Goal: Information Seeking & Learning: Learn about a topic

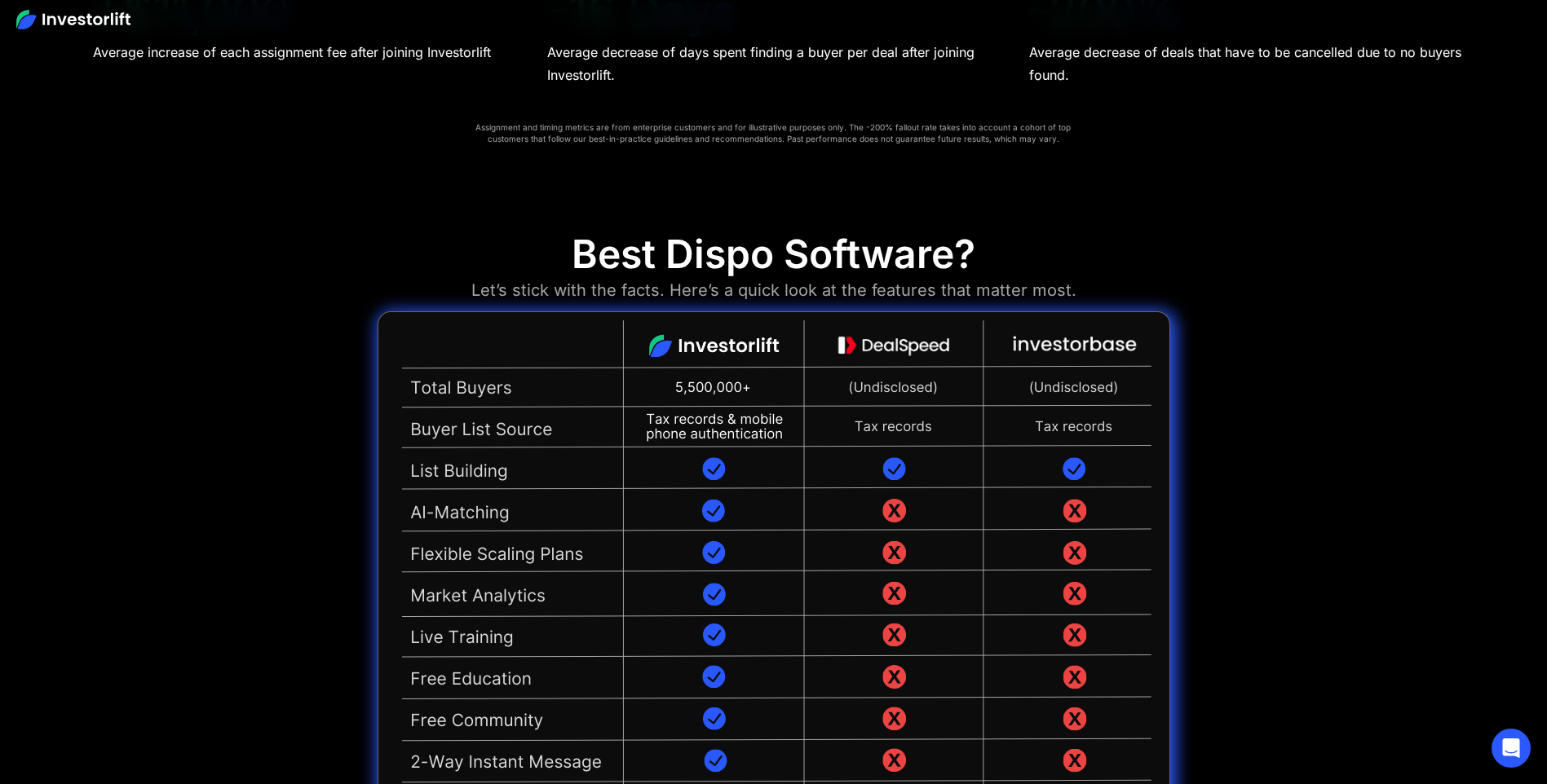
scroll to position [3994, 0]
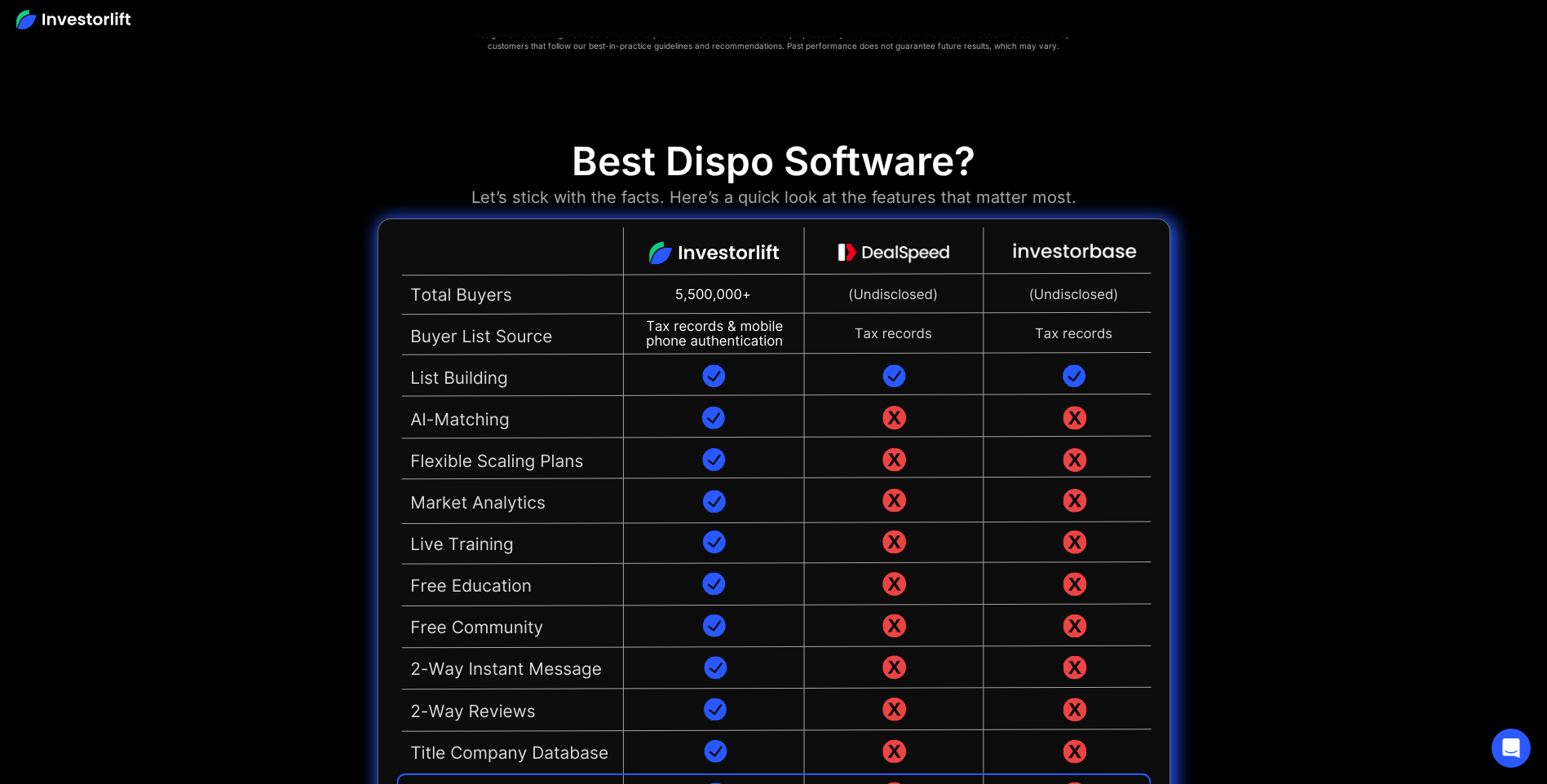
click at [79, 18] on img at bounding box center [74, 20] width 114 height 20
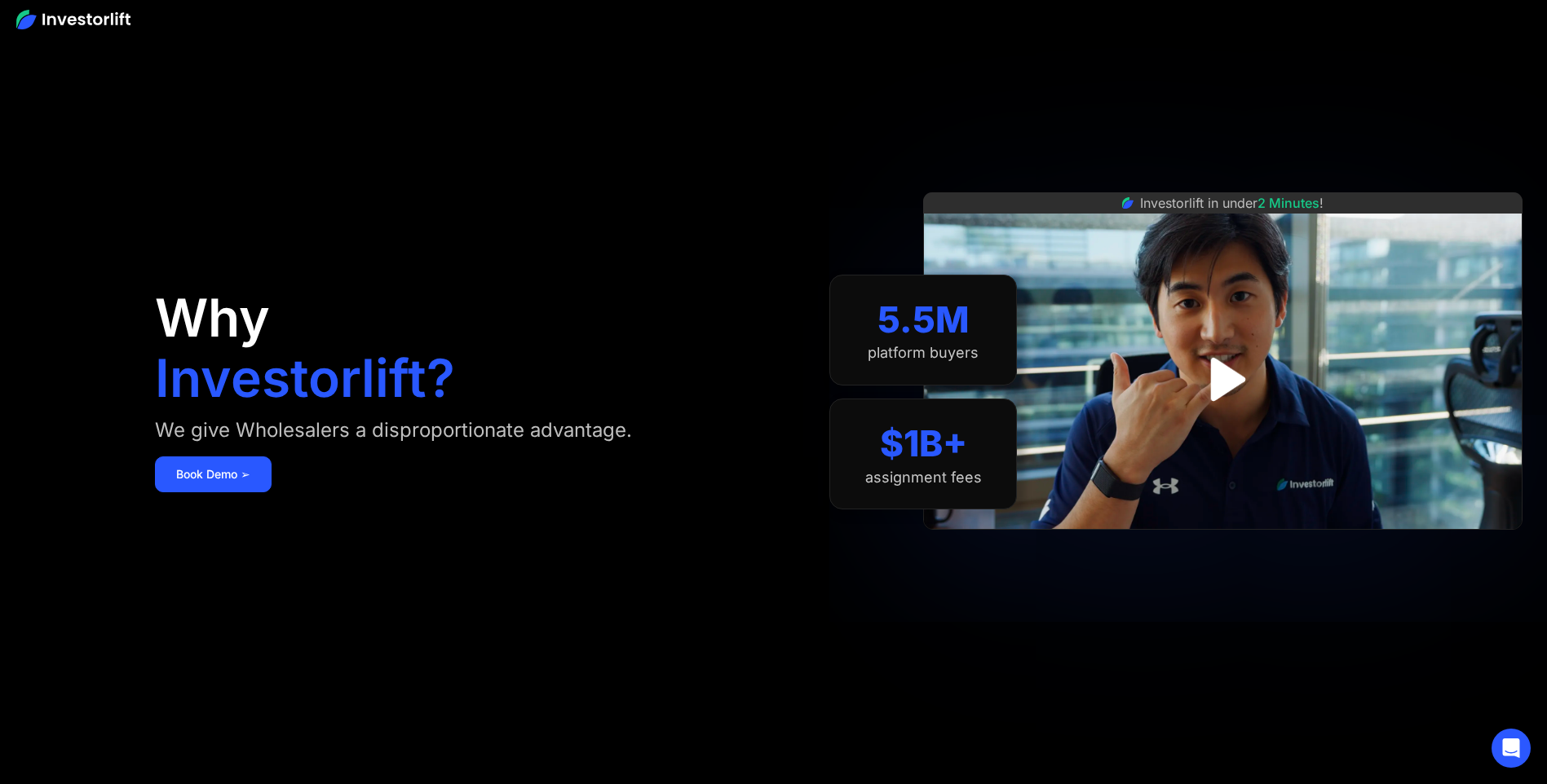
scroll to position [3994, 0]
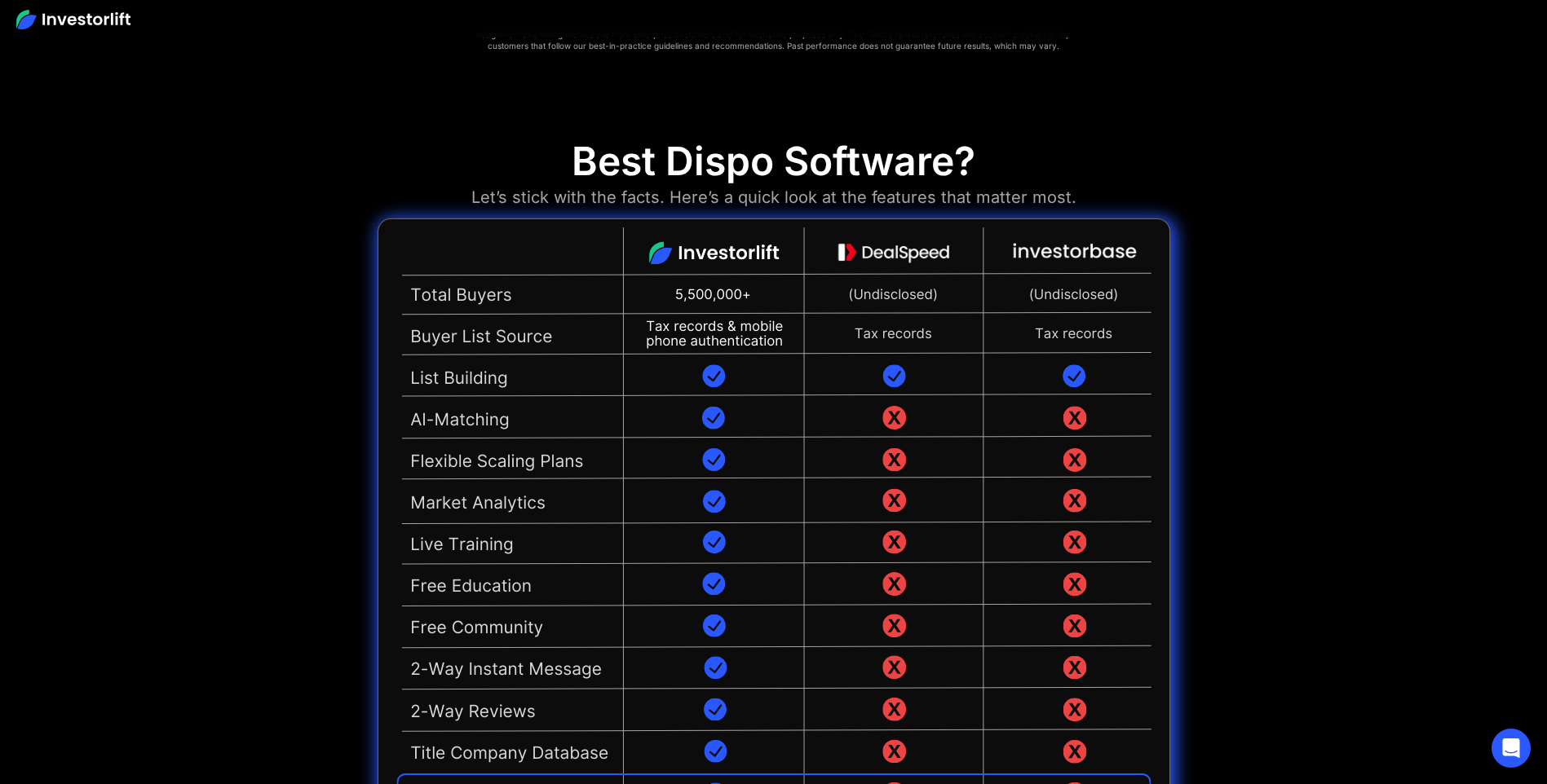
click at [91, 18] on img at bounding box center [74, 20] width 114 height 20
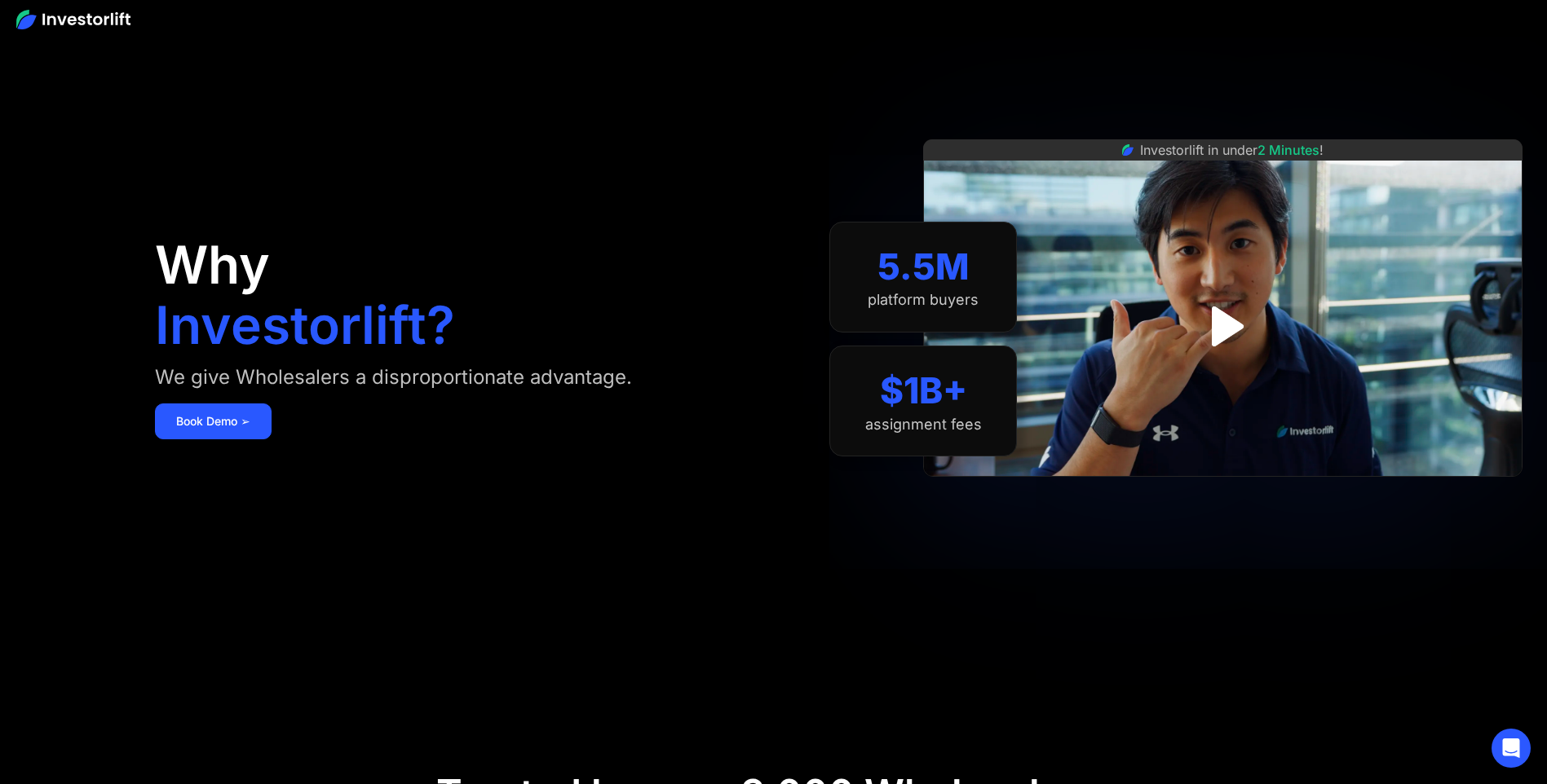
scroll to position [82, 0]
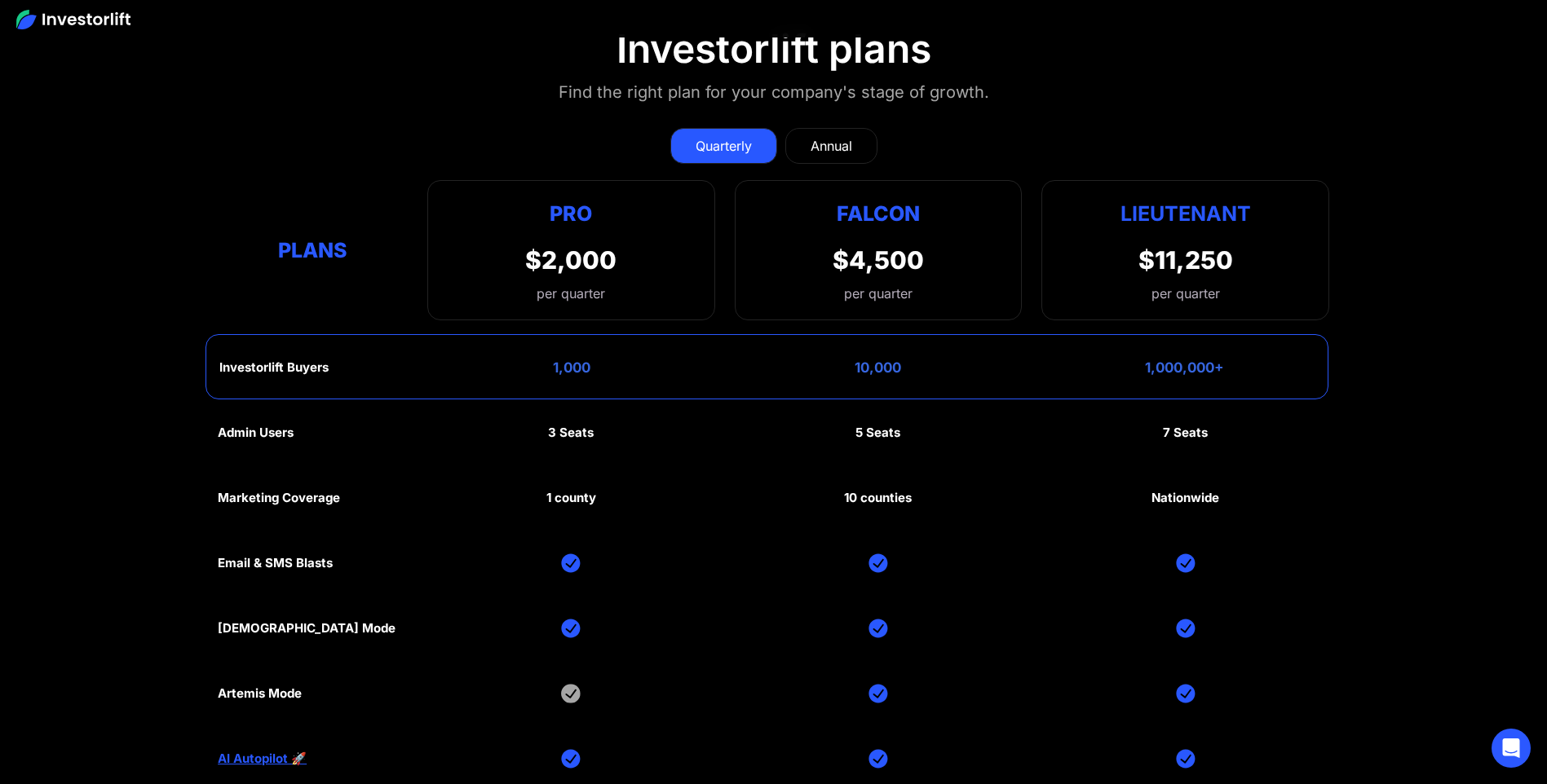
scroll to position [8152, 0]
click at [834, 141] on div "Annual" at bounding box center [832, 147] width 41 height 20
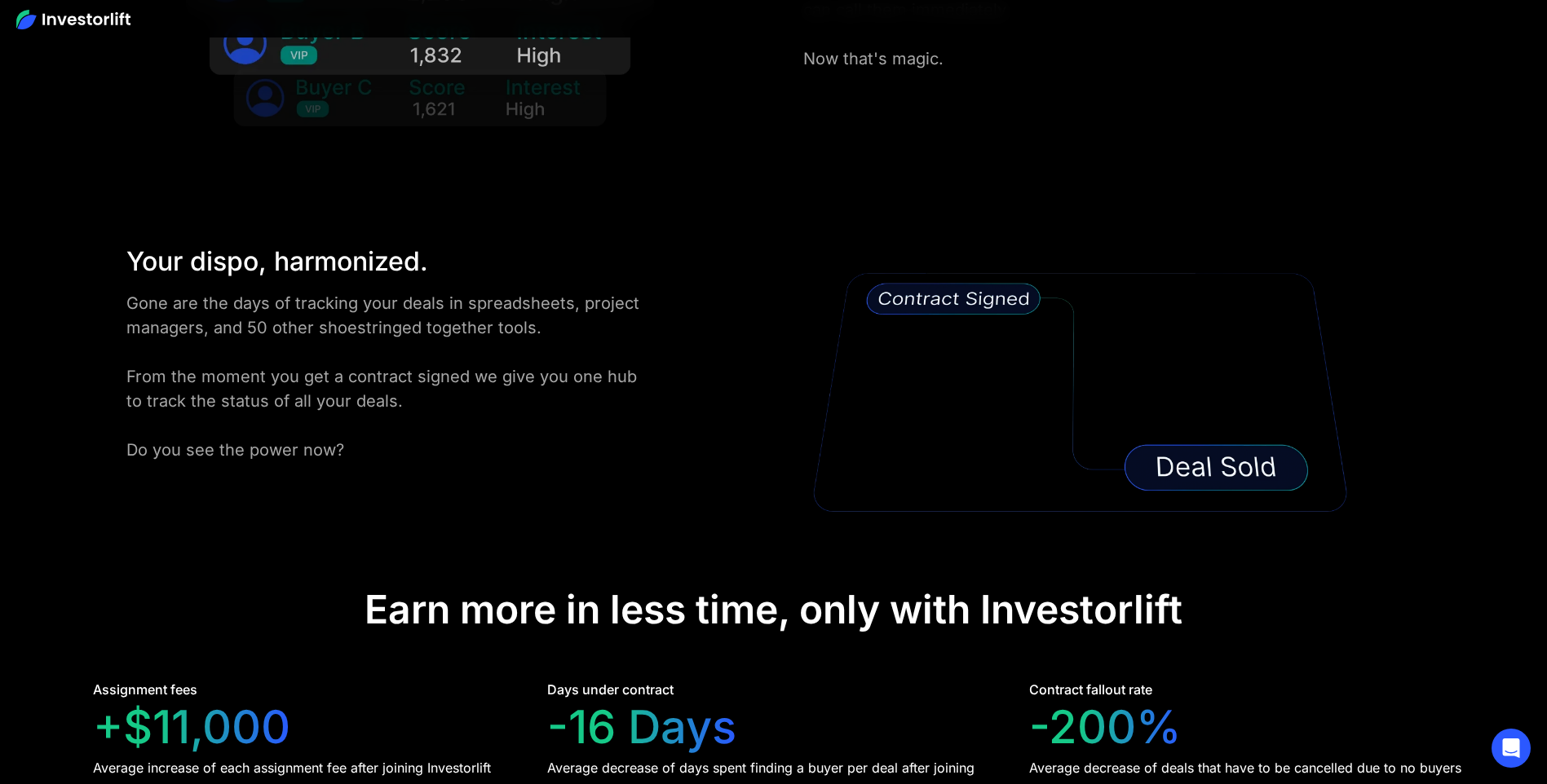
scroll to position [3178, 0]
